Goal: Information Seeking & Learning: Learn about a topic

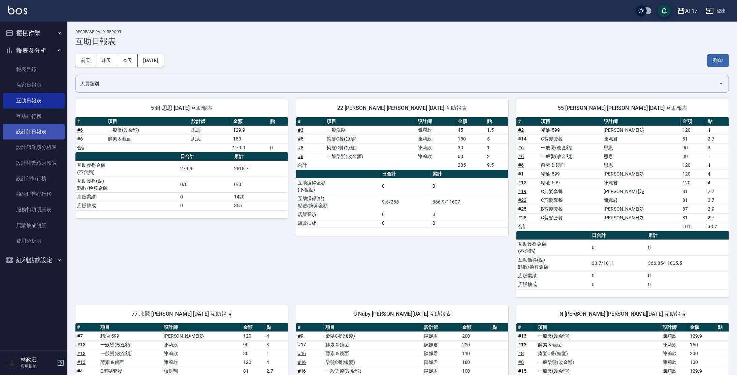
click at [36, 135] on link "設計師日報表" at bounding box center [34, 132] width 62 height 16
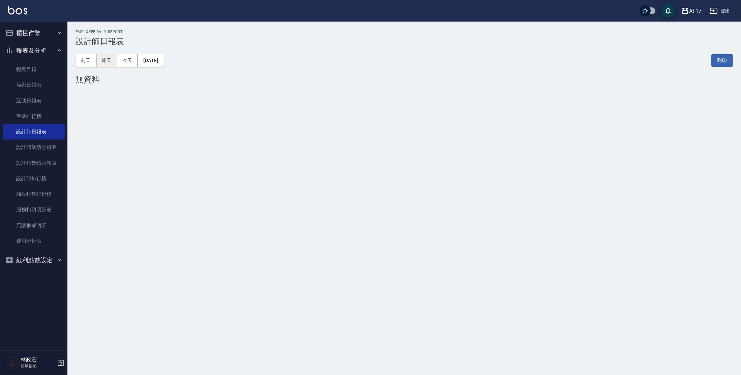
click at [109, 55] on button "昨天" at bounding box center [106, 60] width 21 height 12
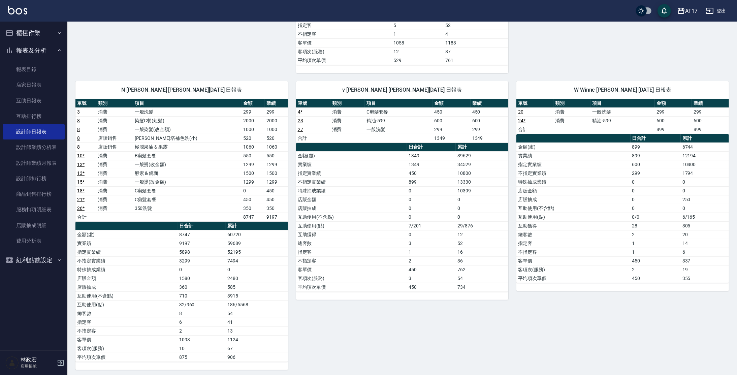
scroll to position [308, 0]
click at [47, 119] on link "互助排行榜" at bounding box center [34, 117] width 62 height 16
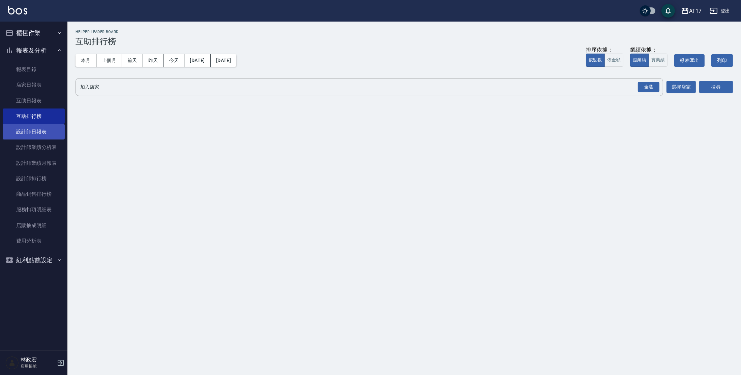
click at [39, 139] on link "設計師日報表" at bounding box center [34, 132] width 62 height 16
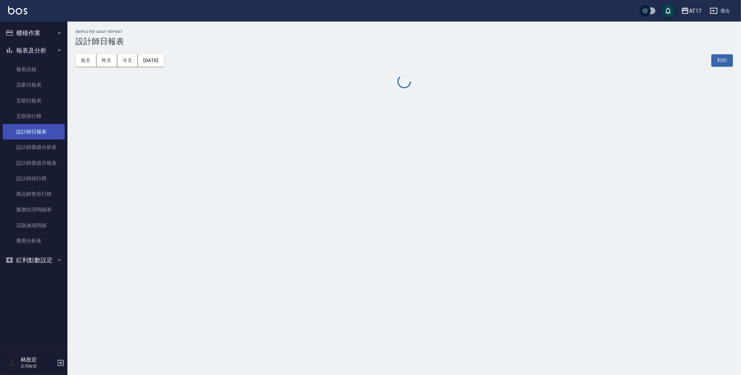
click at [39, 137] on link "設計師日報表" at bounding box center [34, 132] width 62 height 16
click at [111, 57] on button "昨天" at bounding box center [106, 60] width 21 height 12
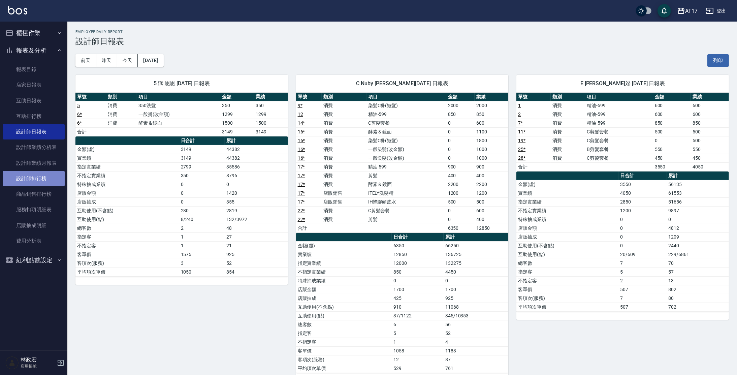
click at [27, 180] on link "設計師排行榜" at bounding box center [34, 179] width 62 height 16
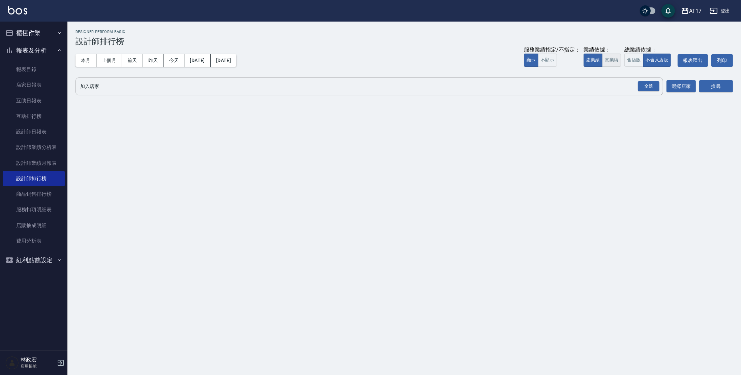
click at [614, 62] on button "實業績" at bounding box center [611, 60] width 19 height 13
click at [654, 99] on div "AT17 [DATE] - [DATE] 設計師排行榜 列印時間： [DATE][PHONE_NUMBER]:04 Designer Perform Basi…" at bounding box center [403, 64] width 673 height 85
click at [654, 92] on div "全選" at bounding box center [648, 87] width 24 height 18
click at [654, 88] on div "全選" at bounding box center [649, 86] width 22 height 10
click at [709, 88] on button "搜尋" at bounding box center [716, 87] width 34 height 12
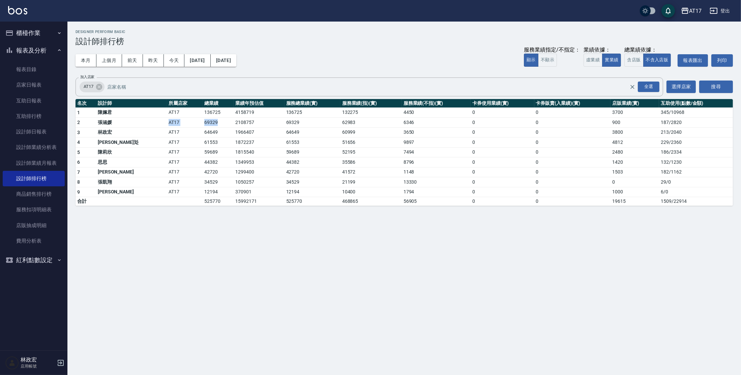
drag, startPoint x: 126, startPoint y: 125, endPoint x: 212, endPoint y: 126, distance: 86.3
click at [207, 126] on tr "2 [PERSON_NAME]AT17 69329 2108757 69329 62983 6346 0 0 900 187 / 2820" at bounding box center [403, 123] width 657 height 10
click at [215, 127] on tbody "1 [PERSON_NAME]AT17 136725 4158719 136725 132275 4450 0 0 3700 345 / 10968 2 [P…" at bounding box center [403, 157] width 657 height 98
click at [28, 12] on div "AT17 登出" at bounding box center [370, 11] width 741 height 22
click at [25, 13] on img at bounding box center [17, 10] width 19 height 8
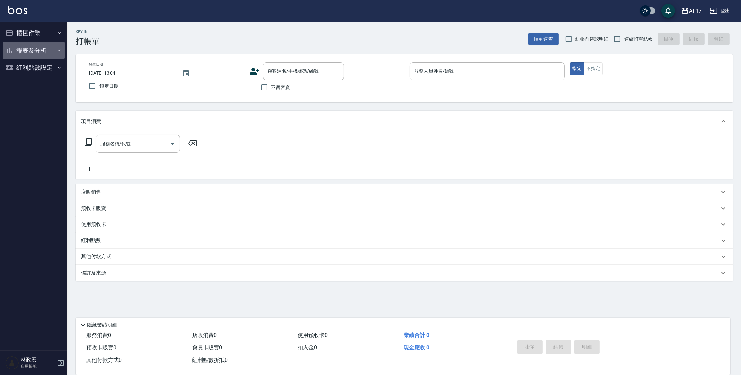
click at [20, 50] on button "報表及分析" at bounding box center [34, 51] width 62 height 18
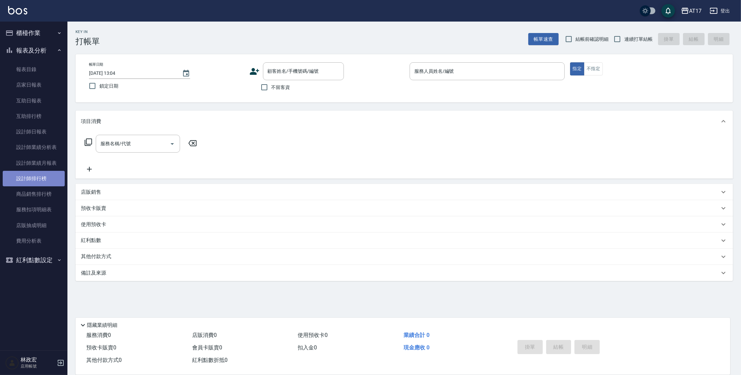
click at [27, 178] on link "設計師排行榜" at bounding box center [34, 179] width 62 height 16
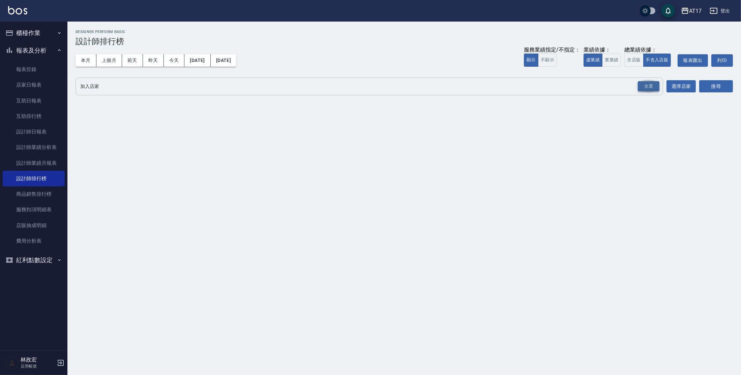
drag, startPoint x: 650, startPoint y: 92, endPoint x: 656, endPoint y: 89, distance: 6.6
click at [650, 92] on button "全選" at bounding box center [648, 86] width 24 height 13
click at [656, 89] on div "全選" at bounding box center [649, 86] width 22 height 10
click at [704, 85] on button "搜尋" at bounding box center [716, 87] width 34 height 12
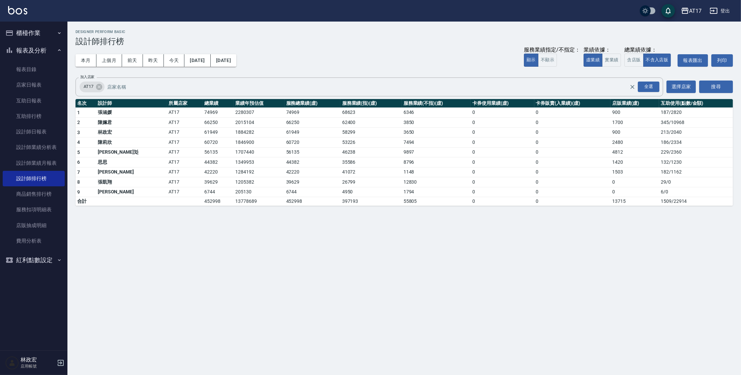
click at [298, 226] on div "AT17 [DATE] - [DATE] 設計師排行榜 列印時間： [DATE][PHONE_NUMBER]:05 Designer Perform Basi…" at bounding box center [370, 187] width 741 height 375
click at [27, 134] on link "設計師日報表" at bounding box center [34, 132] width 62 height 16
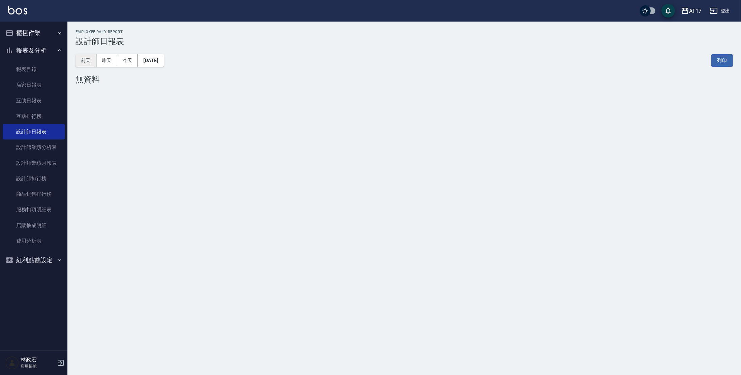
click at [83, 58] on button "前天" at bounding box center [85, 60] width 21 height 12
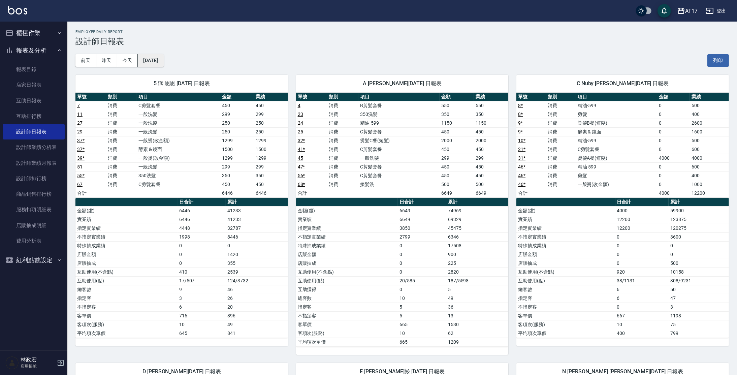
click at [161, 65] on button "[DATE]" at bounding box center [151, 60] width 26 height 12
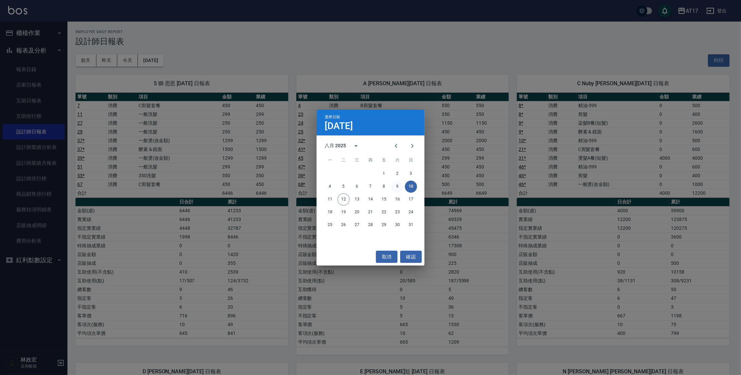
click at [399, 186] on button "9" at bounding box center [397, 187] width 12 height 12
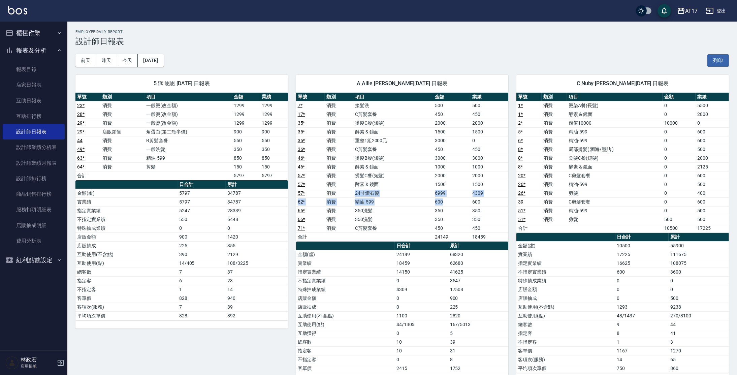
drag, startPoint x: 363, startPoint y: 192, endPoint x: 468, endPoint y: 198, distance: 106.0
click at [468, 199] on tbody "7 * 消費 接髮洗 500 500 17 * 消費 C剪髮套餐 450 450 35 * 消費 燙髮C餐(短髮) 2000 2000 35 * 消費 酵素 …" at bounding box center [402, 171] width 213 height 140
click at [469, 198] on td "600" at bounding box center [452, 202] width 38 height 9
drag, startPoint x: 395, startPoint y: 289, endPoint x: 462, endPoint y: 290, distance: 67.7
click at [462, 290] on tr "特殊抽成業績 4309 17508" at bounding box center [402, 289] width 213 height 9
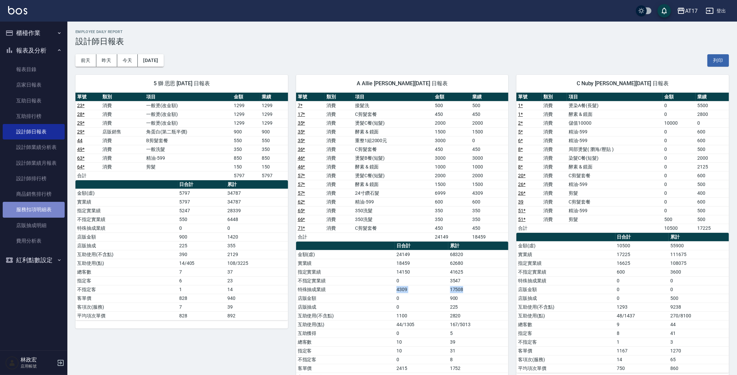
click at [26, 213] on link "服務扣項明細表" at bounding box center [34, 210] width 62 height 16
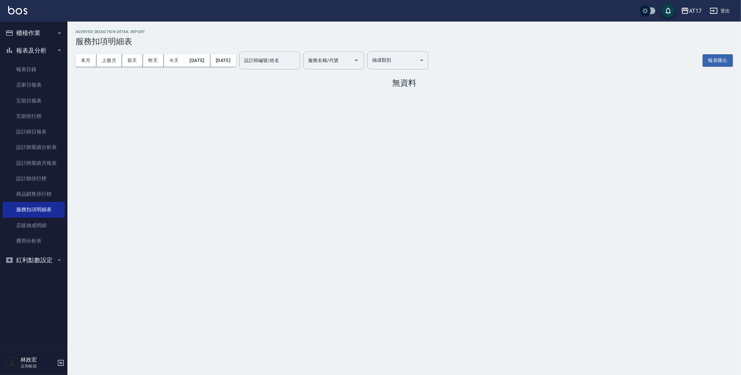
click at [285, 57] on input "設計師編號/姓名" at bounding box center [269, 61] width 55 height 12
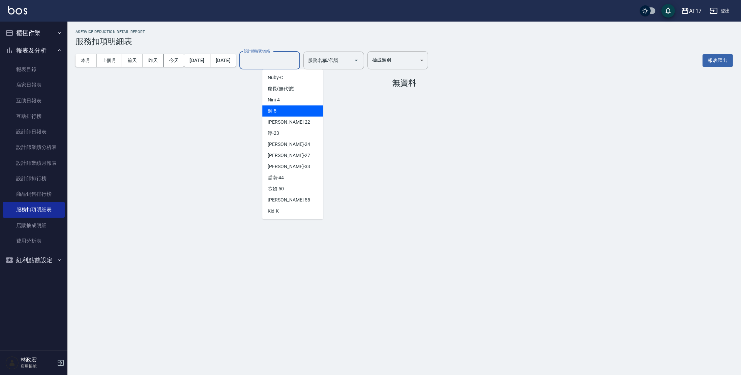
scroll to position [66, 0]
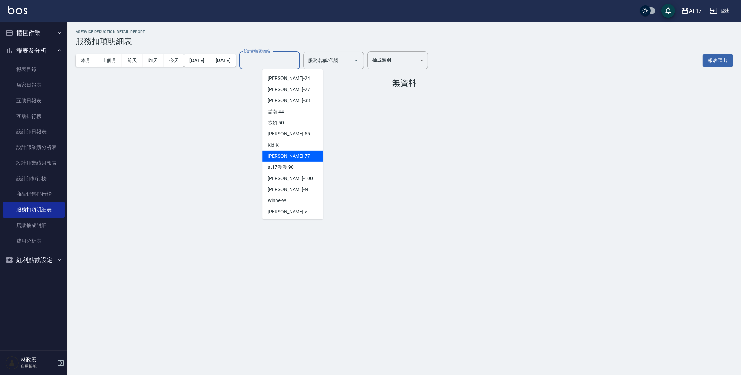
drag, startPoint x: 319, startPoint y: 156, endPoint x: 325, endPoint y: 163, distance: 8.6
click at [325, 163] on body "AT17 登出 櫃檯作業 打帳單 帳單列表 現金收支登錄 每日結帳 報表及分析 報表目錄 店家日報表 互助日報表 互助排行榜 設計師日報表 設計師業績分析表 …" at bounding box center [370, 187] width 741 height 375
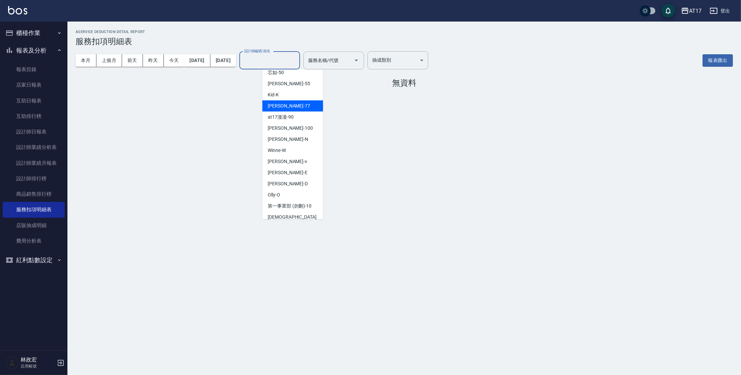
scroll to position [144, 0]
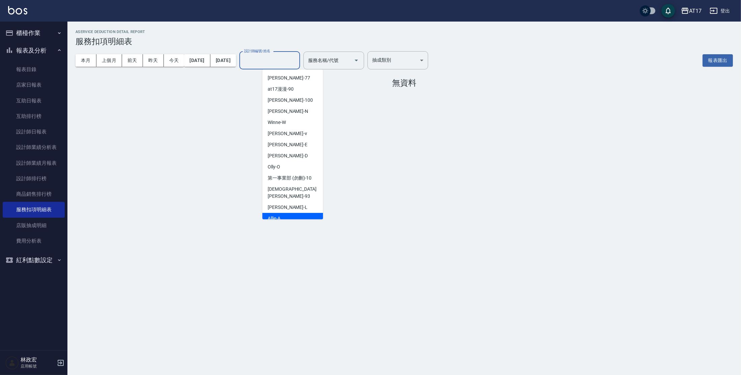
click at [293, 213] on div "Allie -A" at bounding box center [292, 218] width 61 height 11
type input "Allie-A"
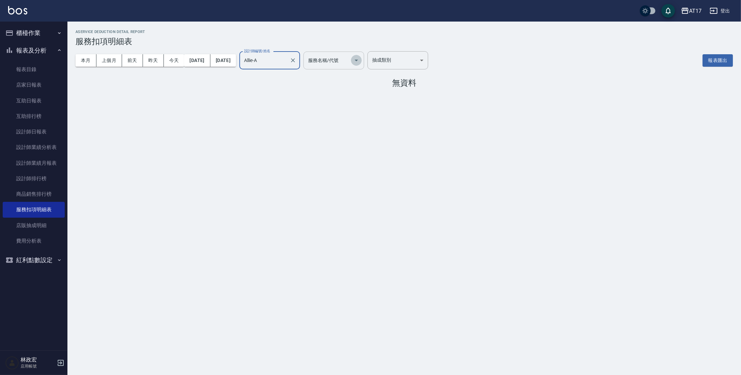
click at [360, 56] on icon "Open" at bounding box center [356, 60] width 8 height 8
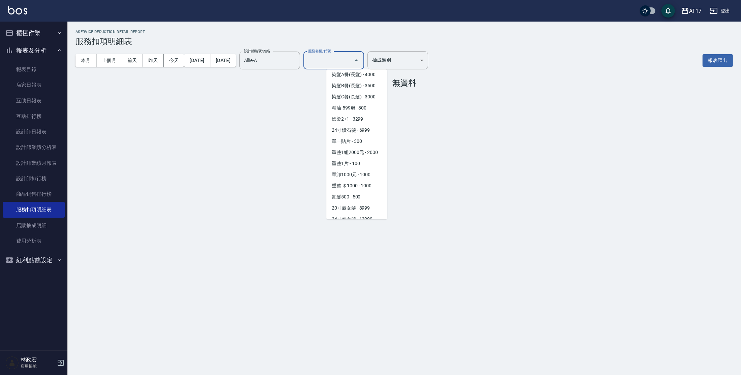
scroll to position [677, 0]
click at [362, 175] on span "重整1組2000元 - 2000" at bounding box center [356, 169] width 61 height 11
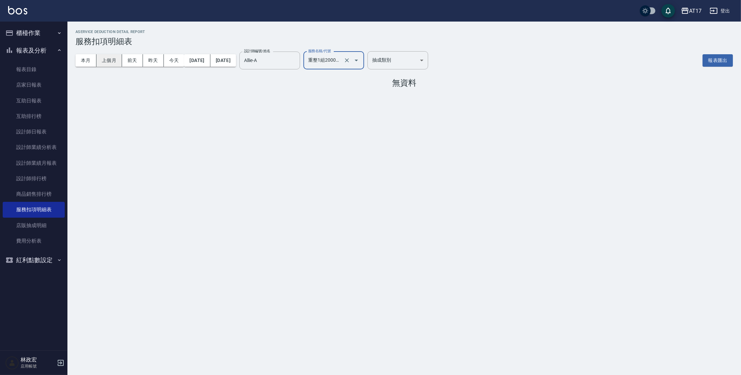
click at [105, 59] on button "上個月" at bounding box center [109, 60] width 26 height 12
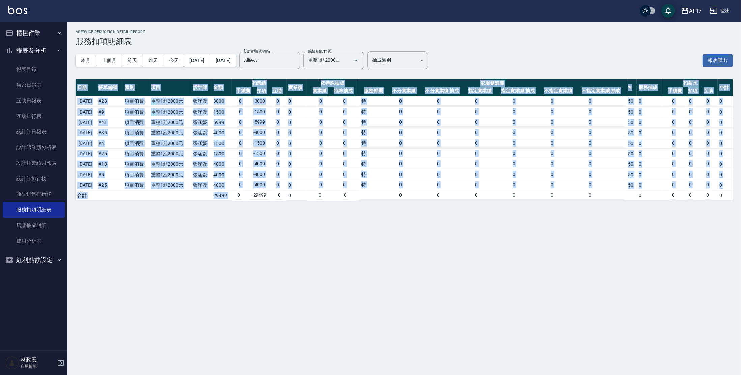
drag, startPoint x: 205, startPoint y: 199, endPoint x: 244, endPoint y: 196, distance: 38.8
click at [243, 194] on div "AService Deduction Detail Report 服務扣項明細表 本月 上個月 [DATE] [DATE] [DATE] [DATE] [DA…" at bounding box center [403, 115] width 673 height 187
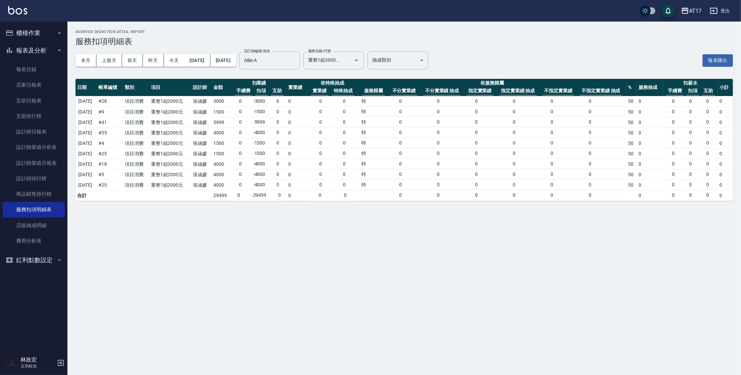
drag, startPoint x: 246, startPoint y: 202, endPoint x: 256, endPoint y: 225, distance: 26.1
click at [252, 217] on div "AService Deduction Detail Report 服務扣項明細表 本月 上個月 [DATE] [DATE] [DATE] [DATE] [DA…" at bounding box center [370, 187] width 741 height 375
click at [78, 58] on button "本月" at bounding box center [85, 60] width 21 height 12
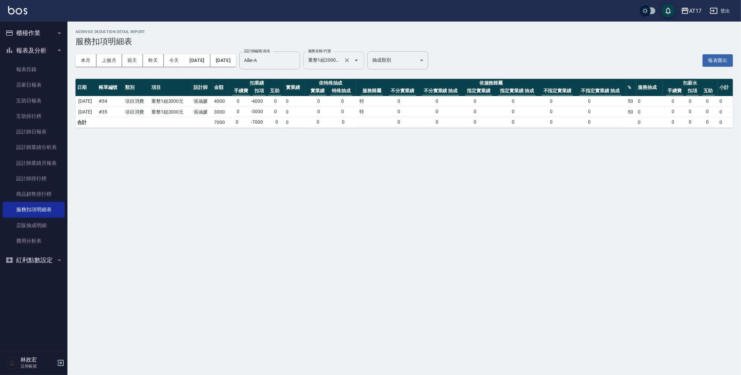
click at [362, 65] on button "Open" at bounding box center [356, 60] width 11 height 11
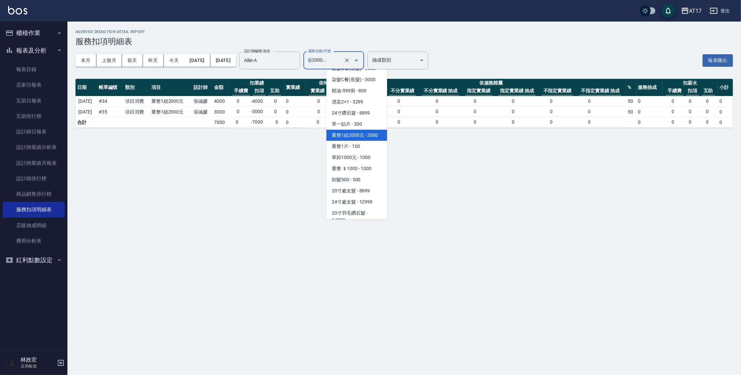
scroll to position [713, 0]
click at [344, 172] on span "重整 ＄1000 - 1000" at bounding box center [356, 167] width 61 height 11
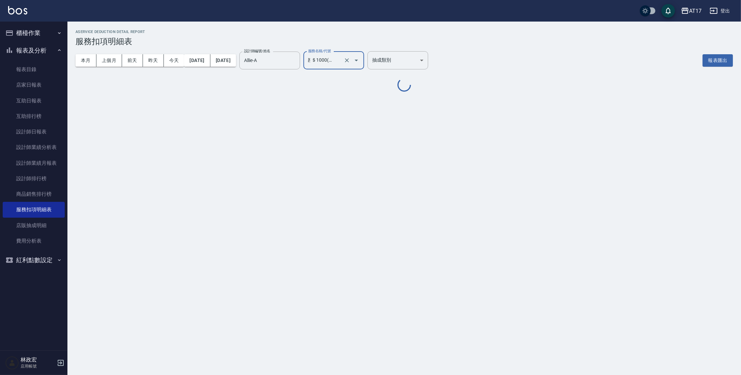
scroll to position [0, 7]
click at [360, 60] on icon "Open" at bounding box center [356, 60] width 8 height 8
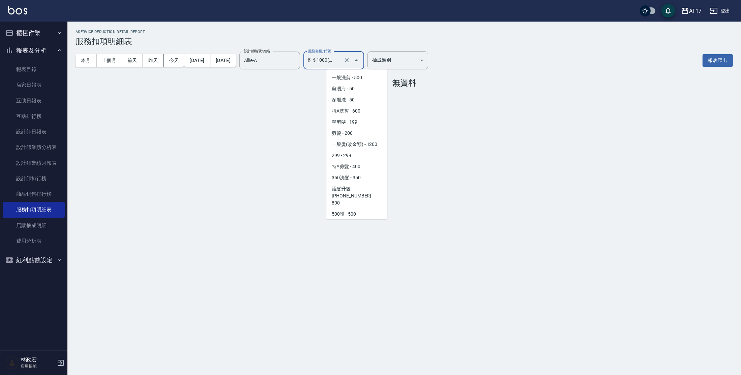
scroll to position [673, 0]
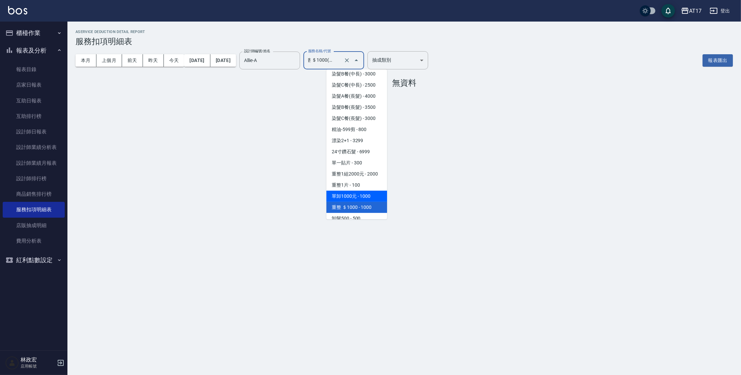
click at [365, 200] on span "單卸1000元 - 1000" at bounding box center [356, 196] width 61 height 11
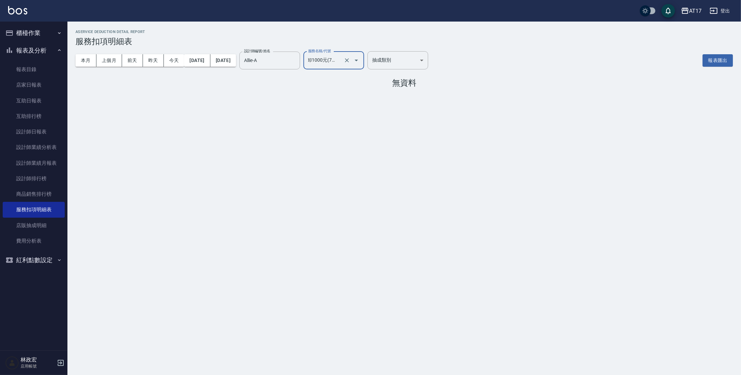
click at [360, 62] on icon "Open" at bounding box center [356, 60] width 8 height 8
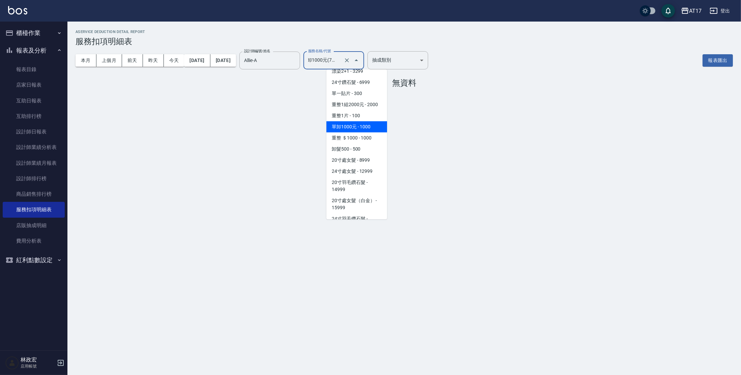
scroll to position [744, 0]
click at [365, 154] on span "卸髮500 - 500" at bounding box center [356, 148] width 61 height 11
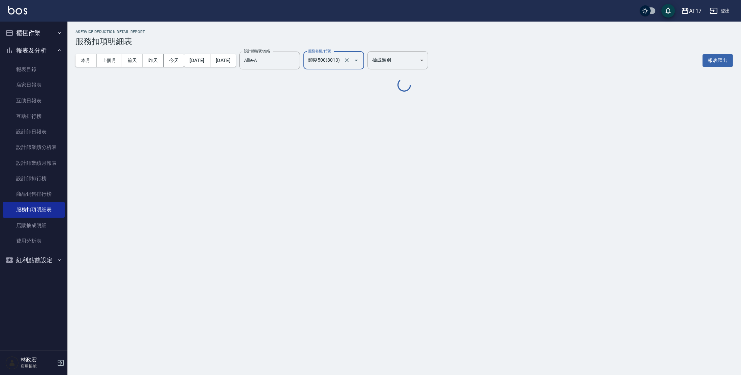
scroll to position [0, 0]
click at [360, 61] on icon "Open" at bounding box center [356, 60] width 8 height 8
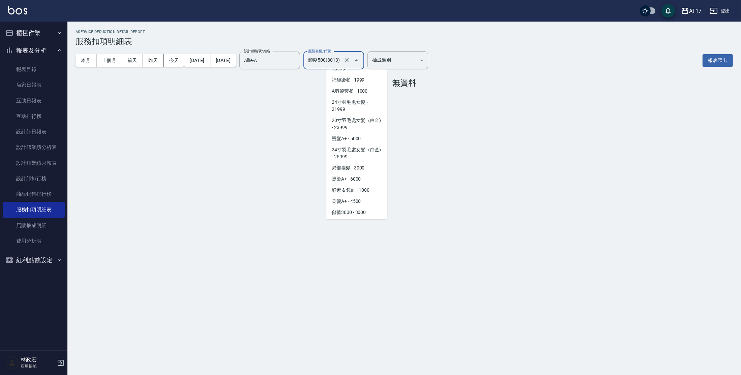
scroll to position [938, 0]
click at [354, 171] on span "局部接髮 - 3000" at bounding box center [356, 165] width 61 height 11
type input "局部接髮(027999)"
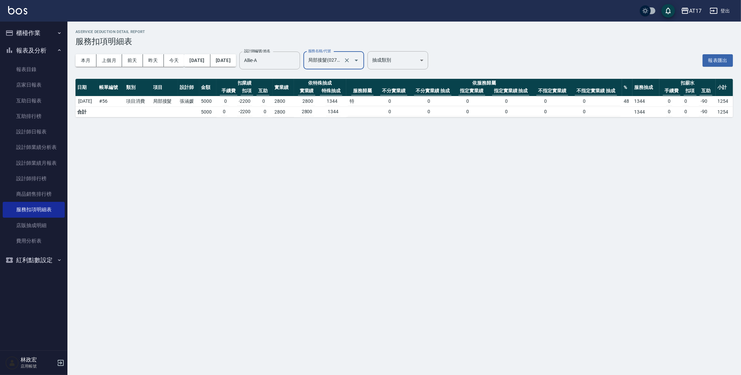
click at [360, 61] on icon "Open" at bounding box center [356, 60] width 8 height 8
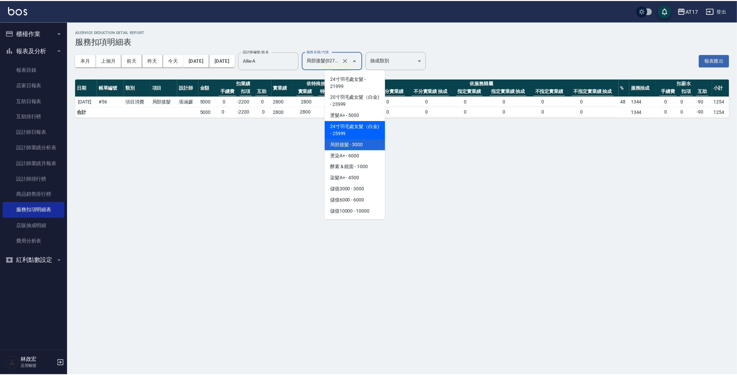
scroll to position [966, 0]
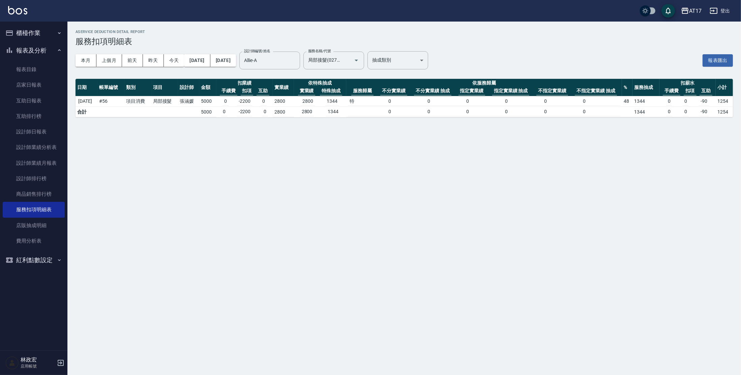
click at [406, 186] on div "AService Deduction Detail Report 服務扣項明細表 本月 上個月 [DATE] [DATE] [DATE] [DATE] [DA…" at bounding box center [370, 187] width 741 height 375
click at [32, 174] on link "設計師排行榜" at bounding box center [34, 179] width 62 height 16
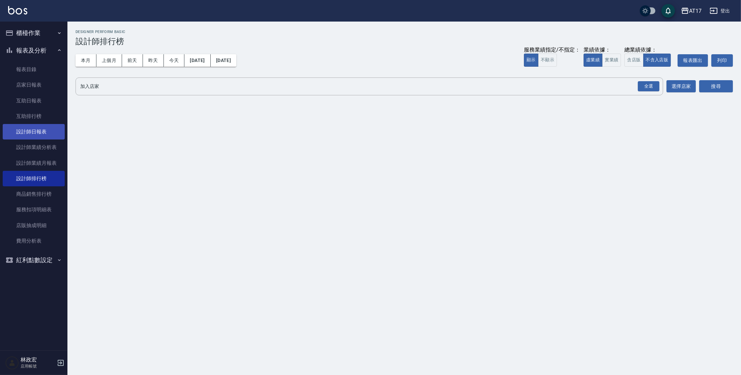
click at [20, 131] on link "設計師日報表" at bounding box center [34, 132] width 62 height 16
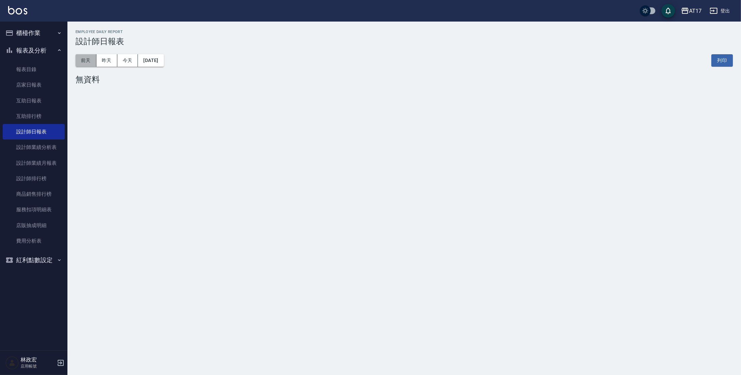
click at [87, 61] on button "前天" at bounding box center [85, 60] width 21 height 12
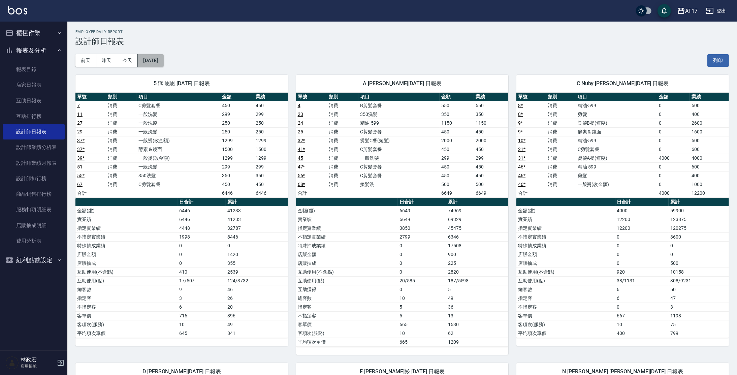
click at [163, 62] on button "[DATE]" at bounding box center [151, 60] width 26 height 12
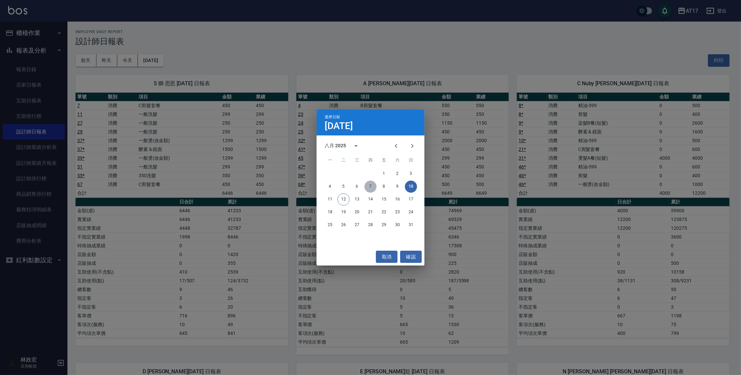
click at [368, 185] on button "7" at bounding box center [370, 187] width 12 height 12
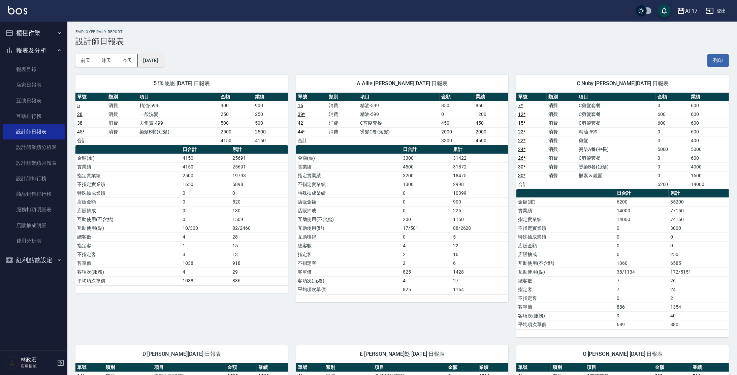
click at [153, 61] on button "[DATE]" at bounding box center [151, 60] width 26 height 12
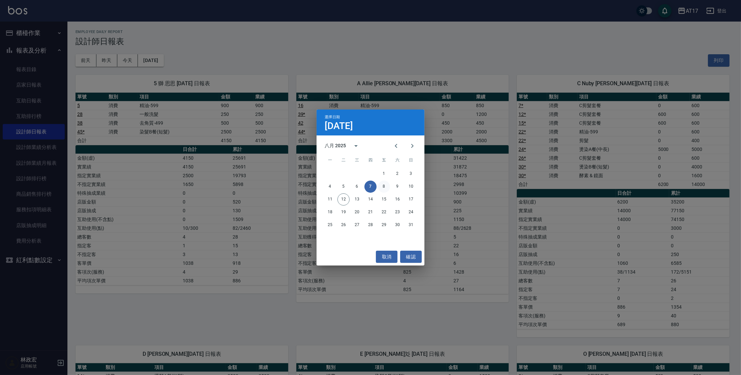
click at [384, 189] on button "8" at bounding box center [384, 187] width 12 height 12
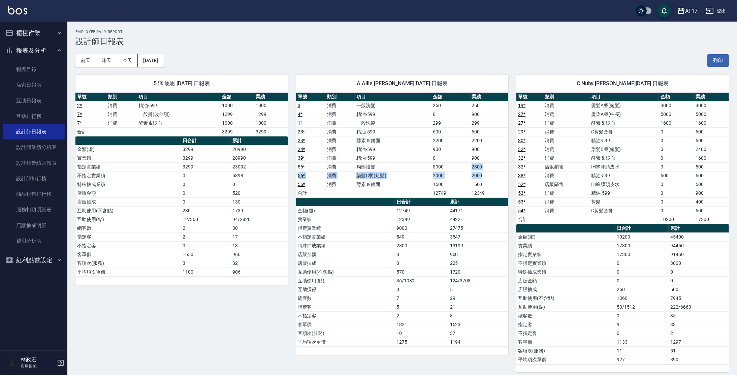
drag, startPoint x: 478, startPoint y: 168, endPoint x: 498, endPoint y: 175, distance: 21.6
click at [498, 175] on tbody "3 消費 一般洗髮 250 250 4 * 消費 精油-599 0 900 11 消費 一般洗髮 299 299 23 * 消費 精油-599 600 600…" at bounding box center [402, 149] width 213 height 96
click at [498, 175] on td "2000" at bounding box center [489, 175] width 39 height 9
drag, startPoint x: 490, startPoint y: 168, endPoint x: 472, endPoint y: 168, distance: 18.5
click at [472, 168] on td "2800" at bounding box center [489, 166] width 39 height 9
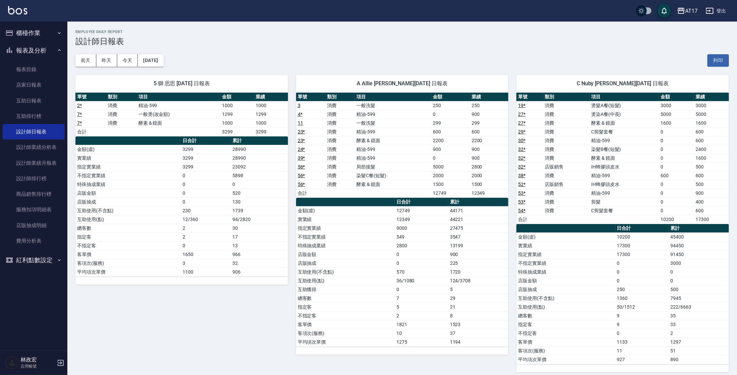
click at [404, 256] on td "0" at bounding box center [422, 254] width 54 height 9
click at [93, 62] on button "前天" at bounding box center [85, 60] width 21 height 12
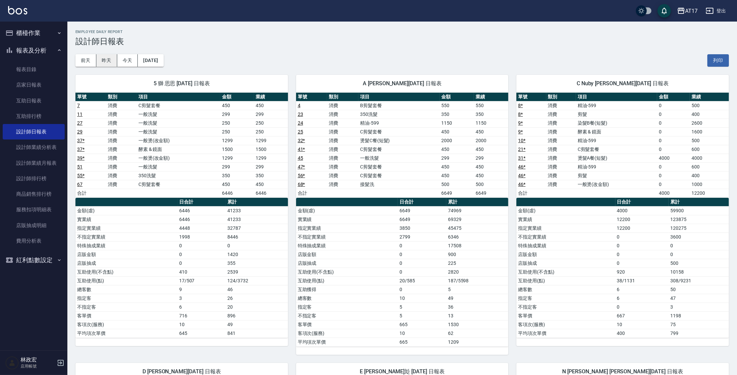
click at [105, 62] on button "昨天" at bounding box center [106, 60] width 21 height 12
